Goal: Task Accomplishment & Management: Manage account settings

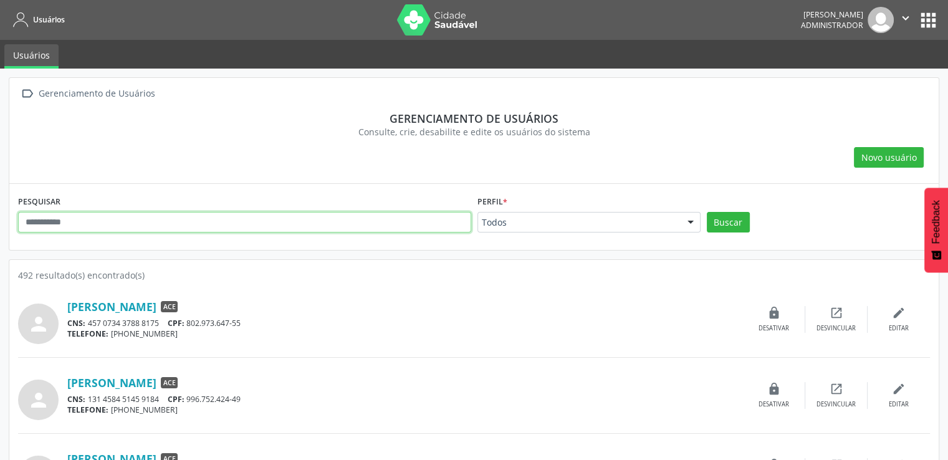
drag, startPoint x: 357, startPoint y: 221, endPoint x: 341, endPoint y: 213, distance: 17.3
click at [355, 221] on input "text" at bounding box center [244, 222] width 453 height 21
type input "******"
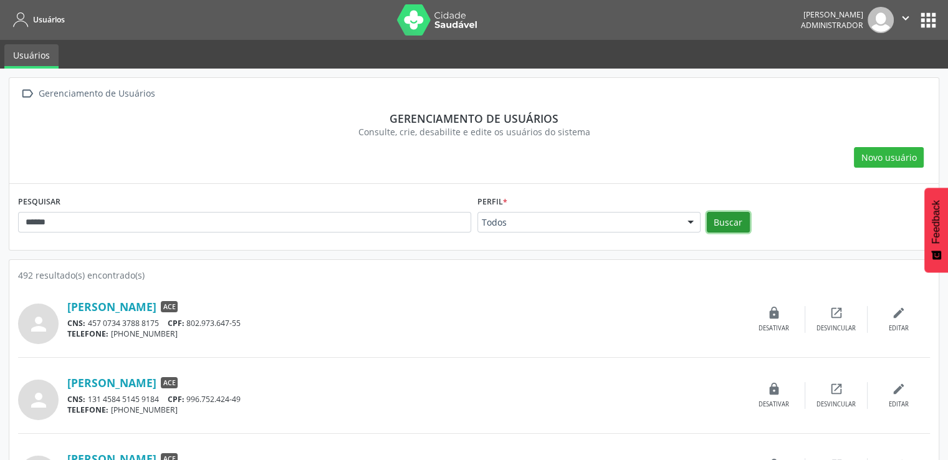
click at [722, 225] on button "Buscar" at bounding box center [728, 222] width 43 height 21
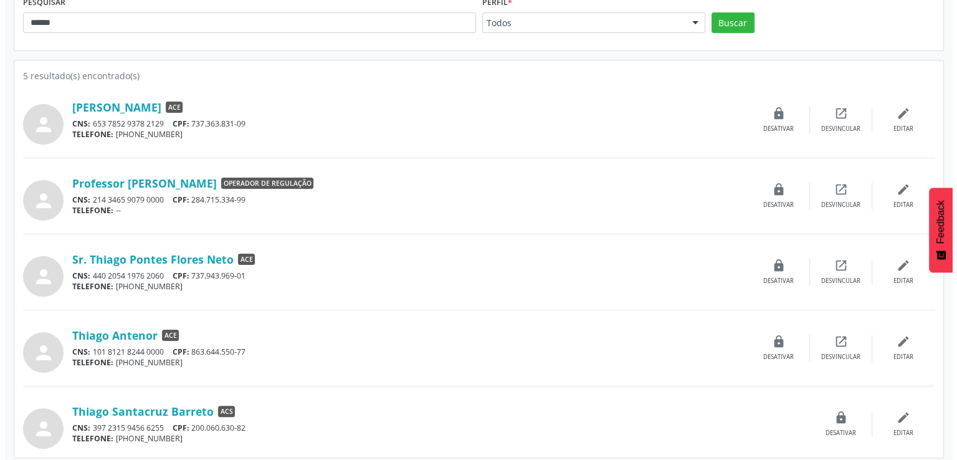
scroll to position [205, 0]
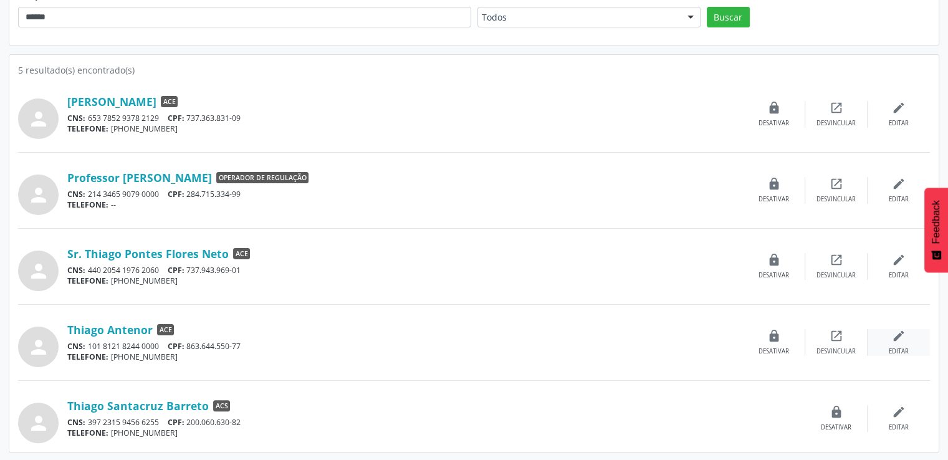
click at [888, 340] on div "edit Editar" at bounding box center [899, 342] width 62 height 27
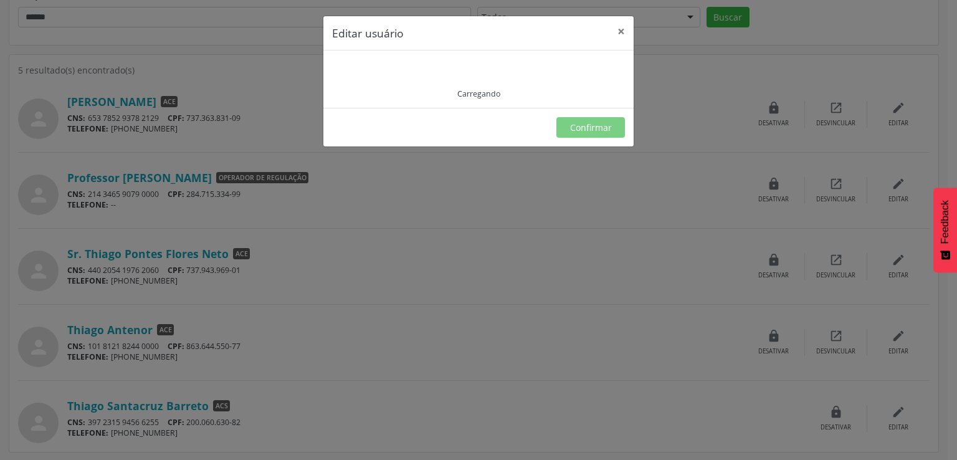
type input "**********"
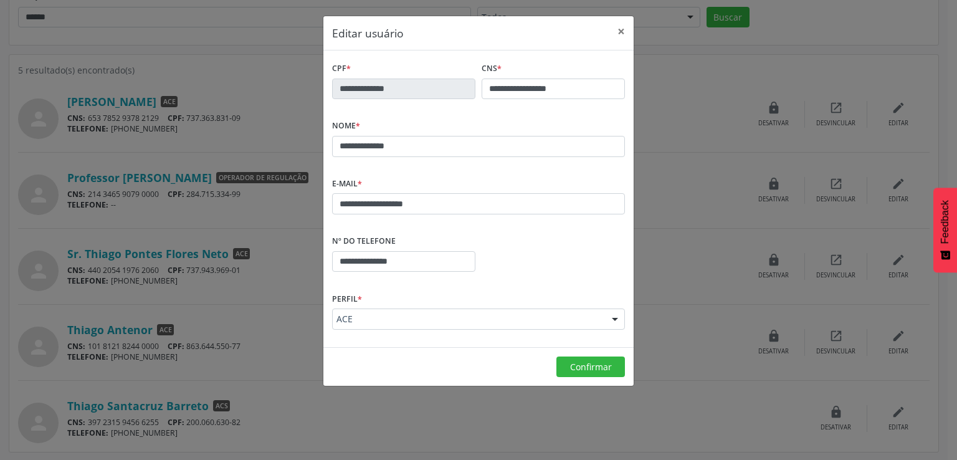
click at [454, 326] on div "ACE" at bounding box center [478, 319] width 293 height 21
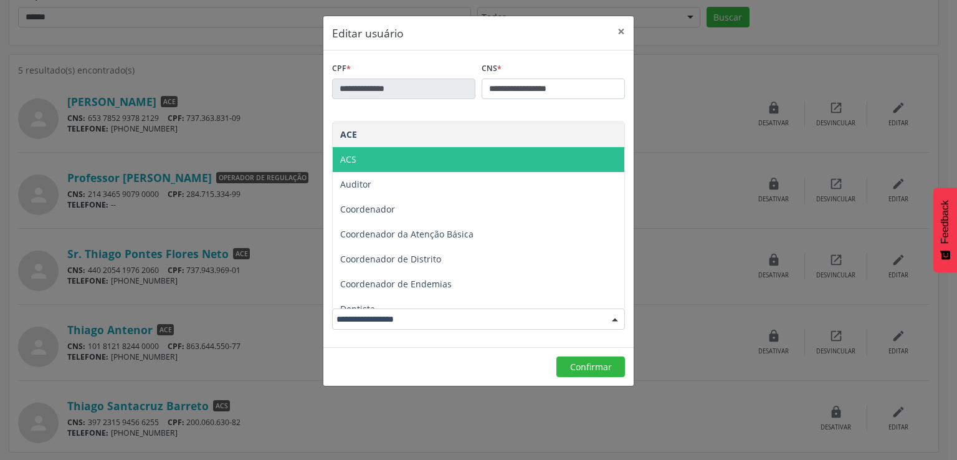
click at [426, 165] on span "ACS" at bounding box center [479, 159] width 292 height 25
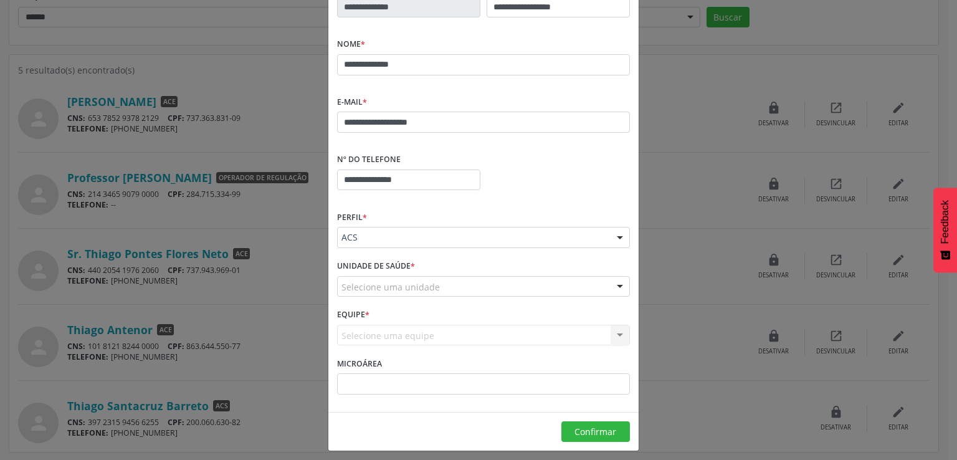
scroll to position [87, 0]
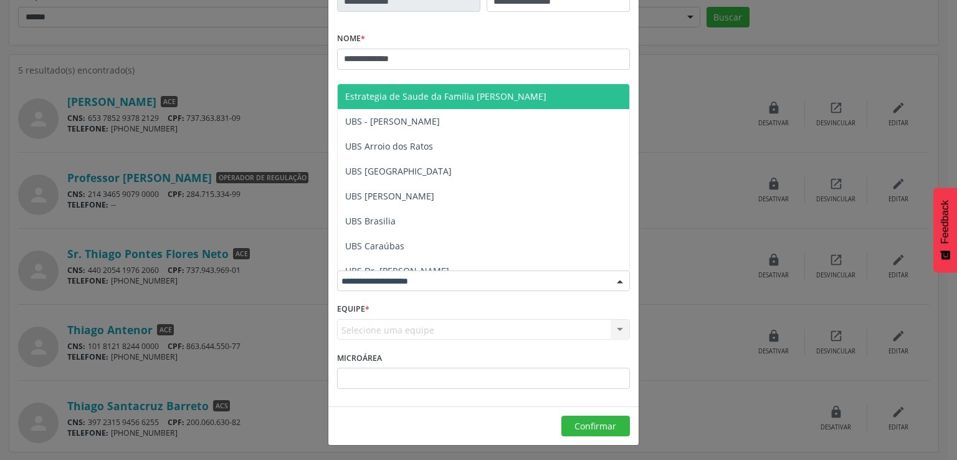
click at [434, 277] on div at bounding box center [483, 281] width 293 height 21
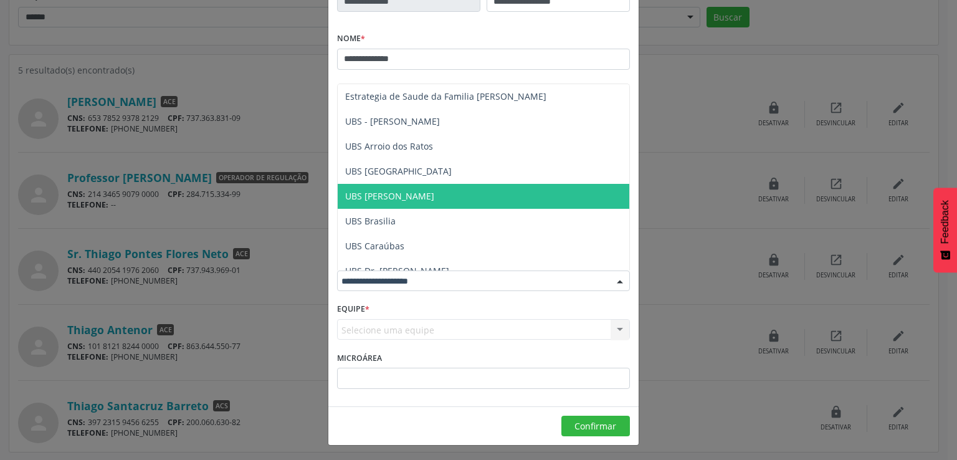
click at [444, 204] on span "UBS [PERSON_NAME]" at bounding box center [484, 196] width 292 height 25
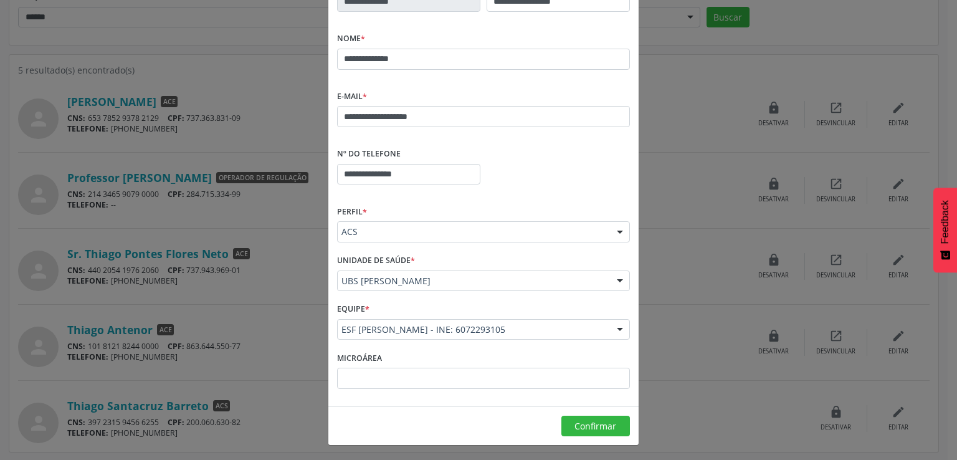
click at [430, 345] on div "Equipe * ESF [PERSON_NAME] - INE: 6072293105 ESF [PERSON_NAME] - INE: 607229310…" at bounding box center [483, 324] width 299 height 49
click at [452, 380] on input "text" at bounding box center [483, 378] width 293 height 21
type input "*"
click at [450, 378] on input "*" at bounding box center [483, 378] width 293 height 21
type input "**"
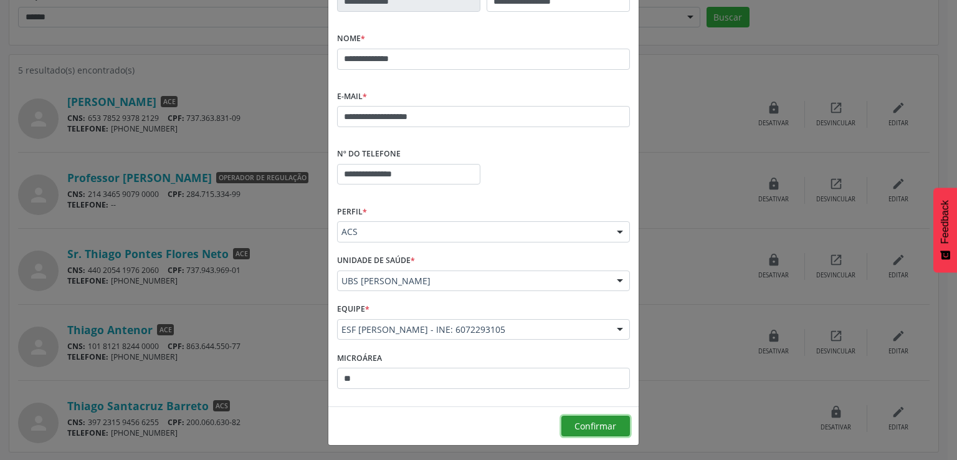
click at [572, 418] on button "Confirmar" at bounding box center [596, 426] width 69 height 21
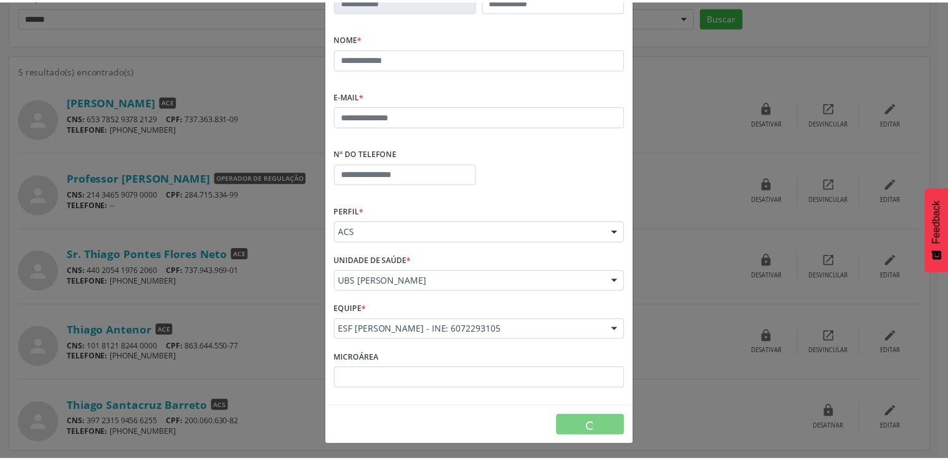
scroll to position [0, 0]
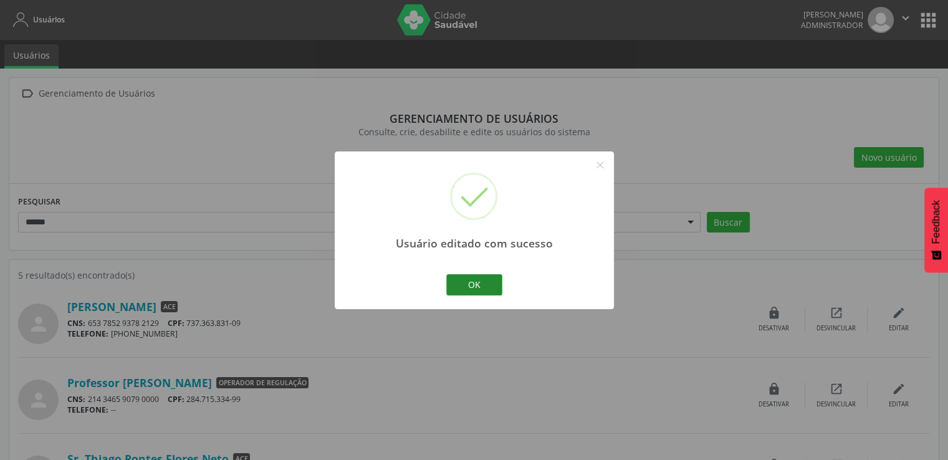
click at [469, 284] on button "OK" at bounding box center [474, 284] width 56 height 21
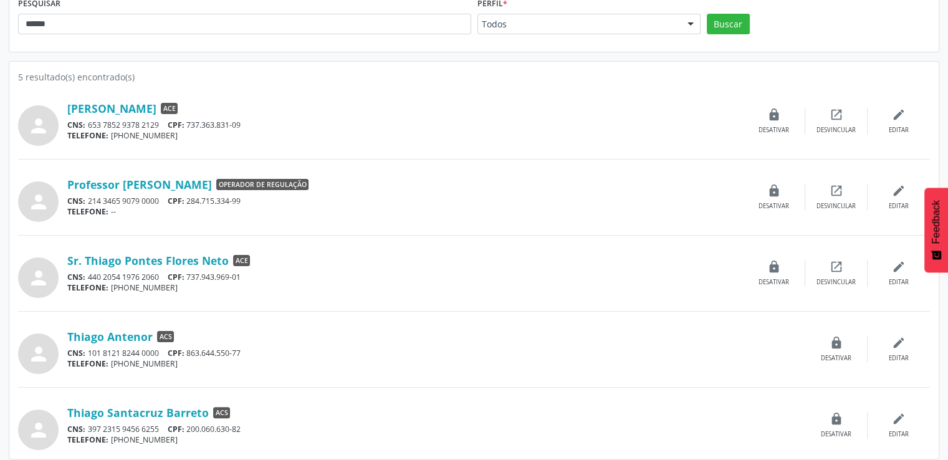
scroll to position [205, 0]
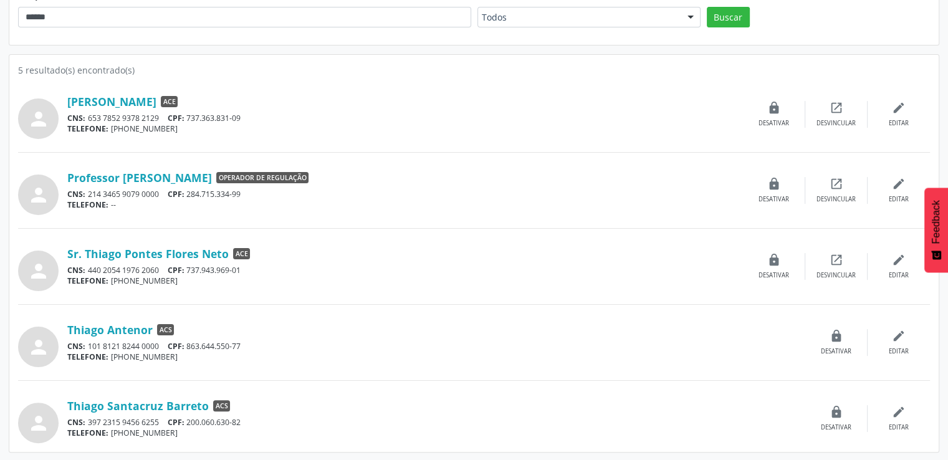
click at [157, 331] on span "ACS" at bounding box center [165, 329] width 17 height 11
click at [129, 320] on div "person Thiago Antenor ACS CNS: 101 8121 8244 0000 CPF: 863.644.550-77 TELEFONE:…" at bounding box center [474, 342] width 912 height 49
click at [124, 330] on link "Thiago Antenor" at bounding box center [109, 330] width 85 height 14
